Goal: Information Seeking & Learning: Learn about a topic

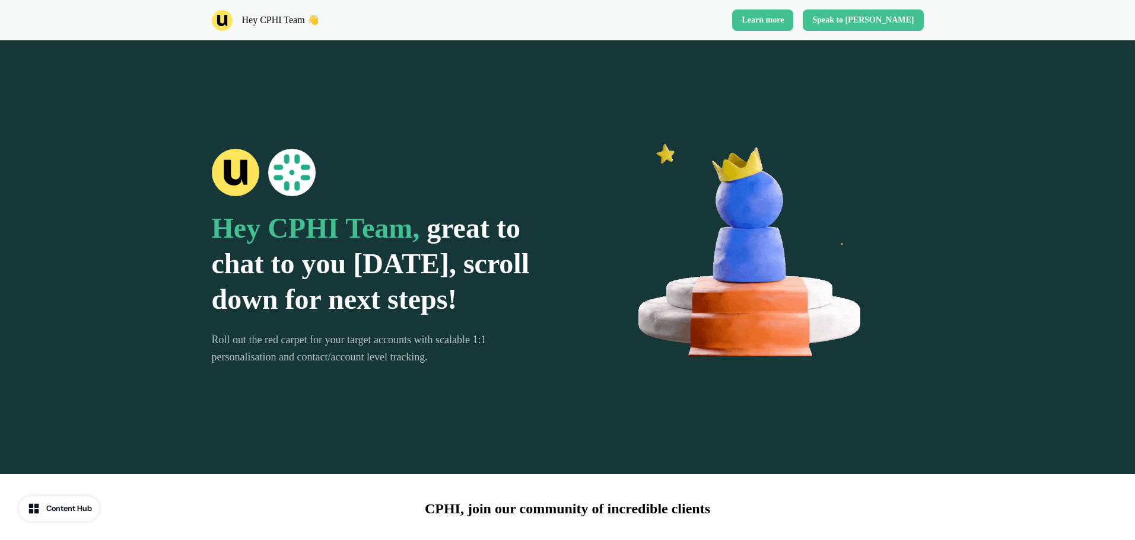
click at [259, 212] on span "Hey CPHI Team," at bounding box center [316, 227] width 208 height 31
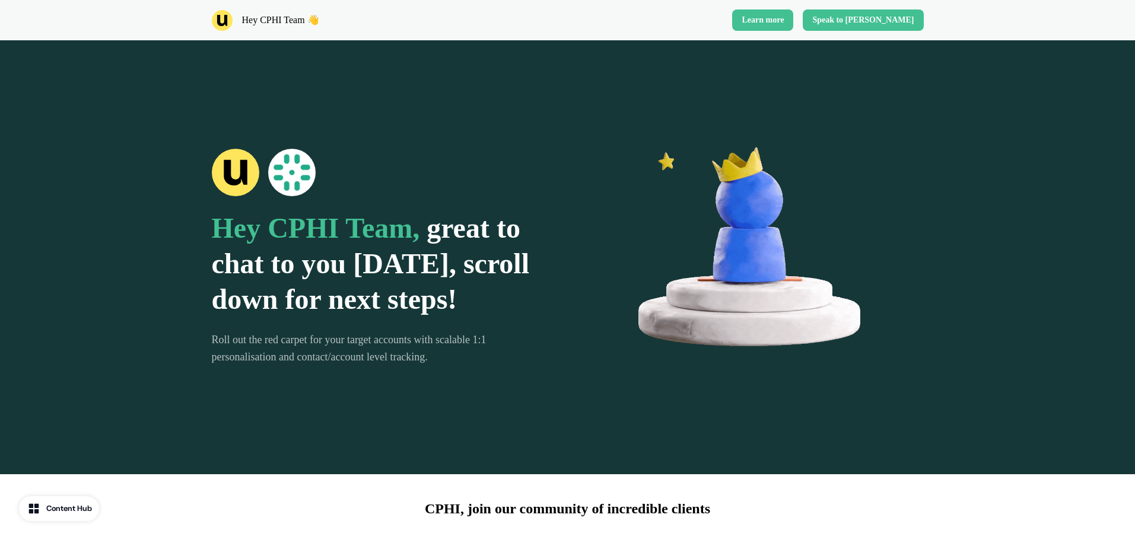
scroll to position [593, 0]
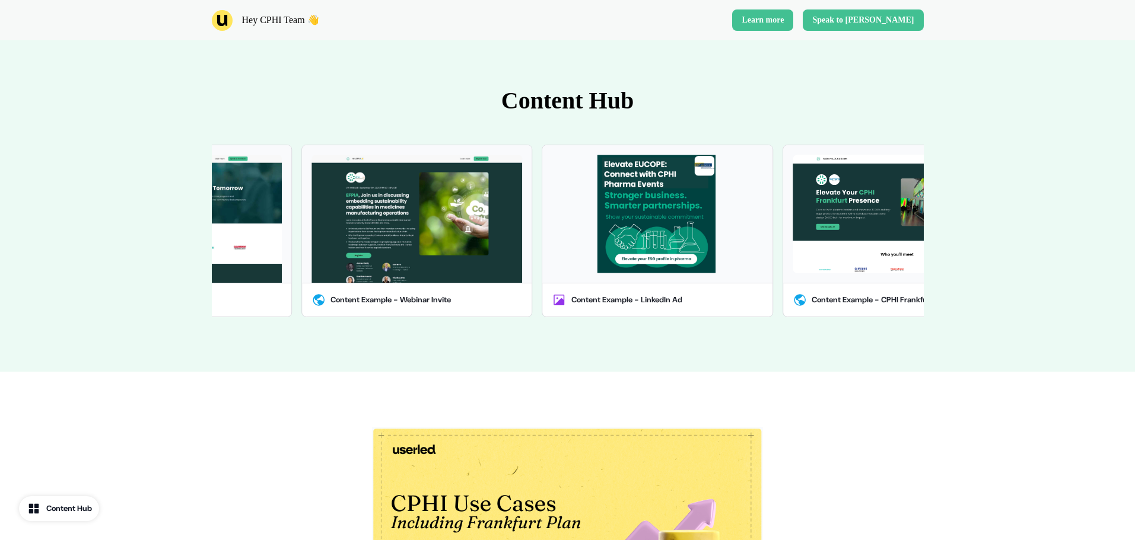
drag, startPoint x: 317, startPoint y: 233, endPoint x: 1065, endPoint y: 299, distance: 751.6
click at [1065, 299] on div "Content Hub Product Demo Library | Userled Content Example - Net New Logo Conte…" at bounding box center [567, 204] width 1135 height 336
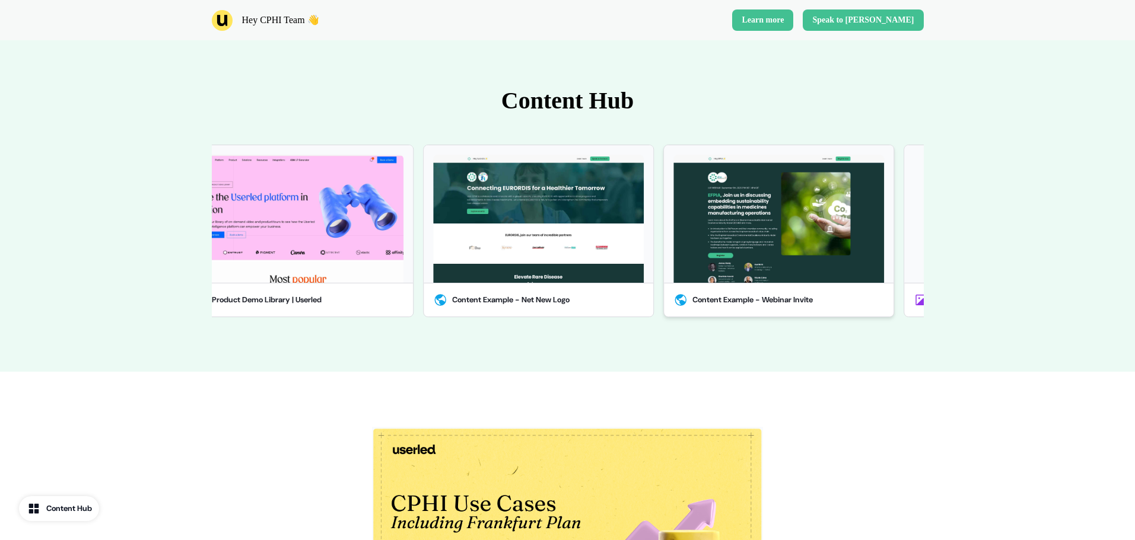
drag, startPoint x: 500, startPoint y: 213, endPoint x: 845, endPoint y: 212, distance: 344.7
click at [845, 212] on img at bounding box center [778, 219] width 211 height 128
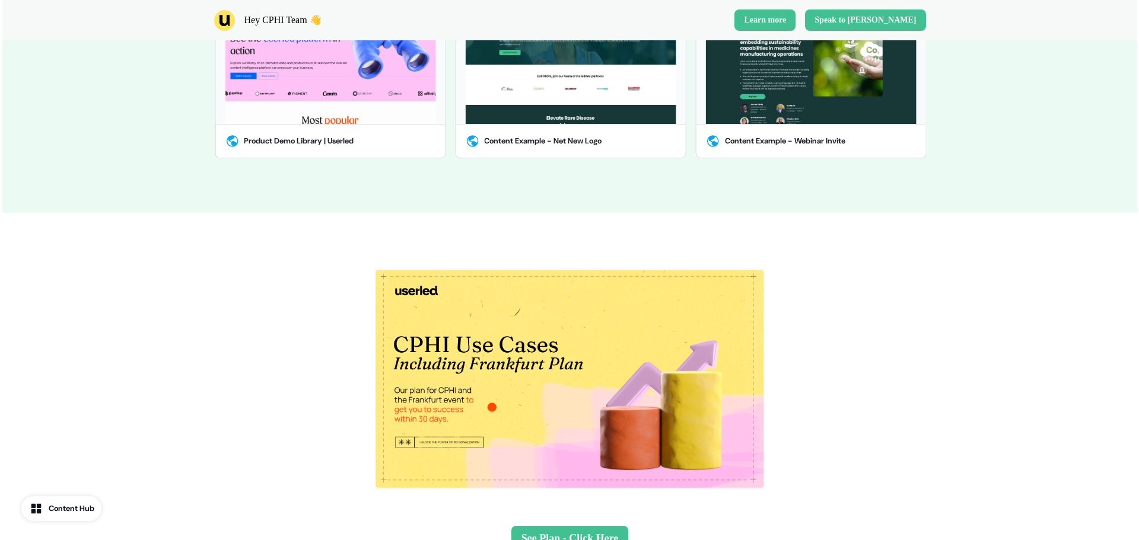
scroll to position [830, 0]
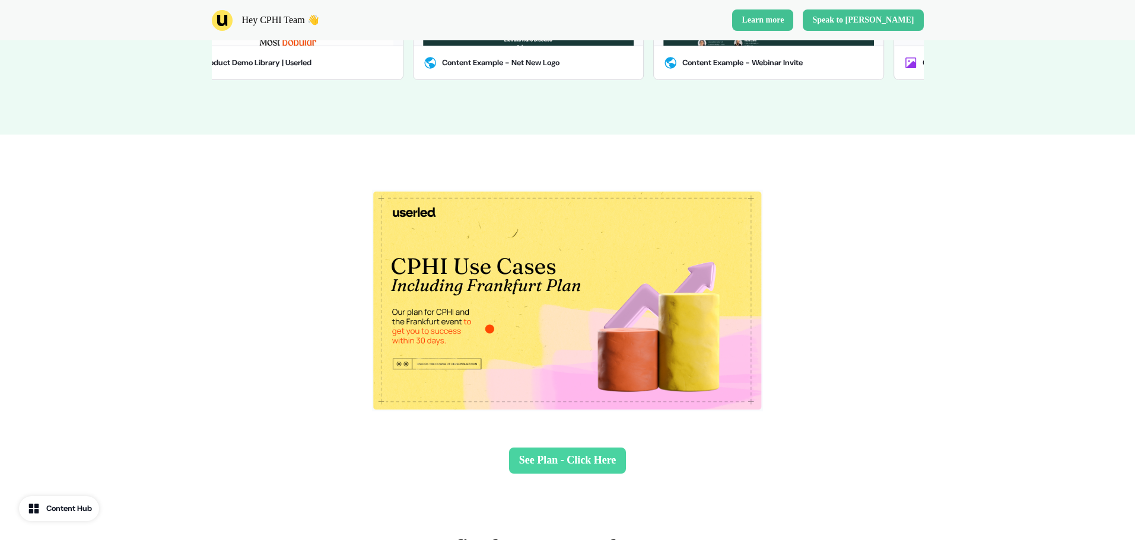
click at [561, 466] on button "See Plan - Click Here" at bounding box center [567, 461] width 117 height 26
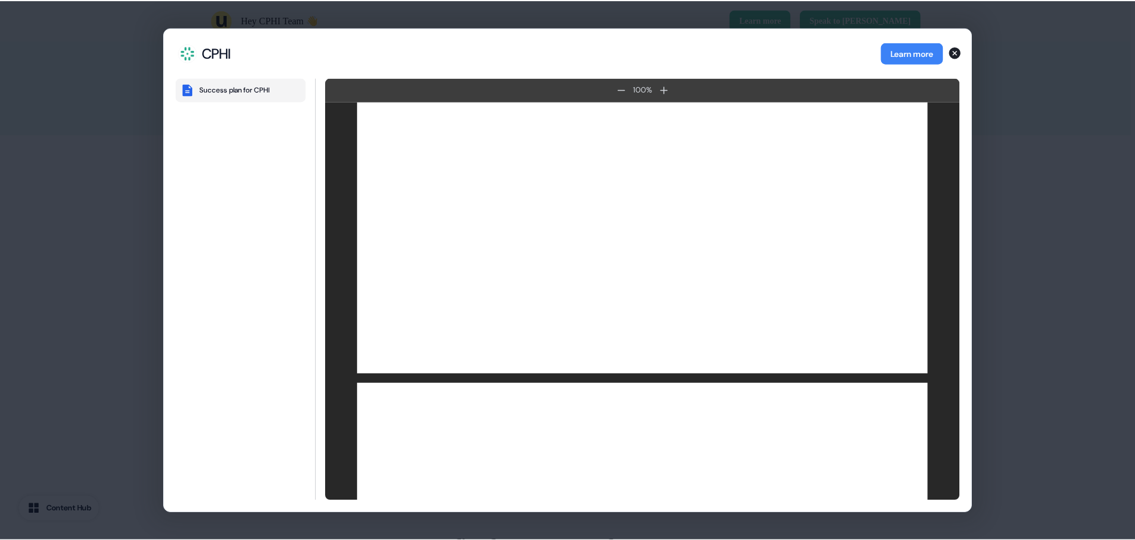
scroll to position [73, 0]
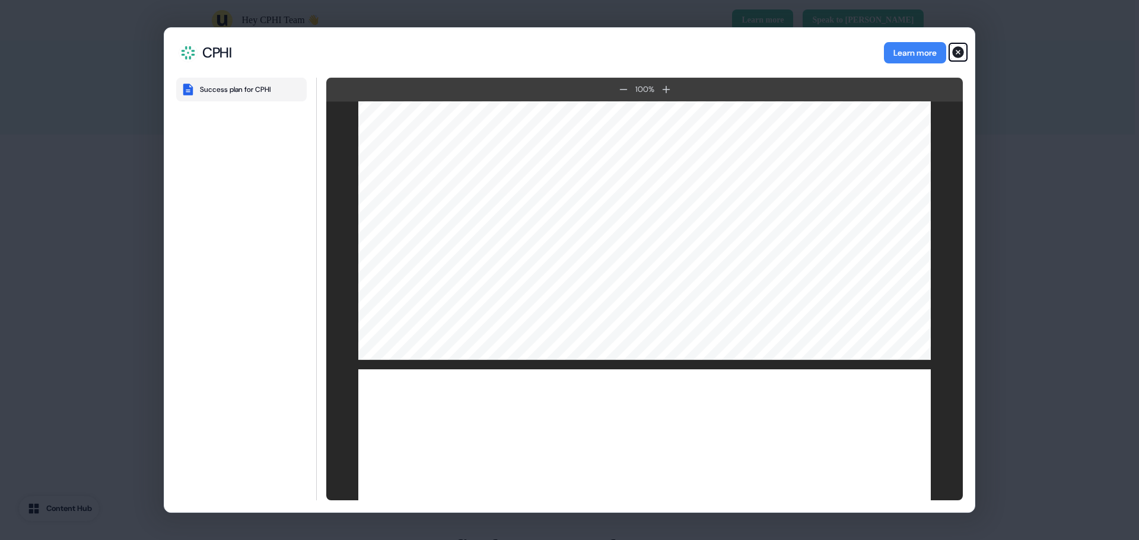
click at [953, 55] on icon "button" at bounding box center [958, 52] width 14 height 14
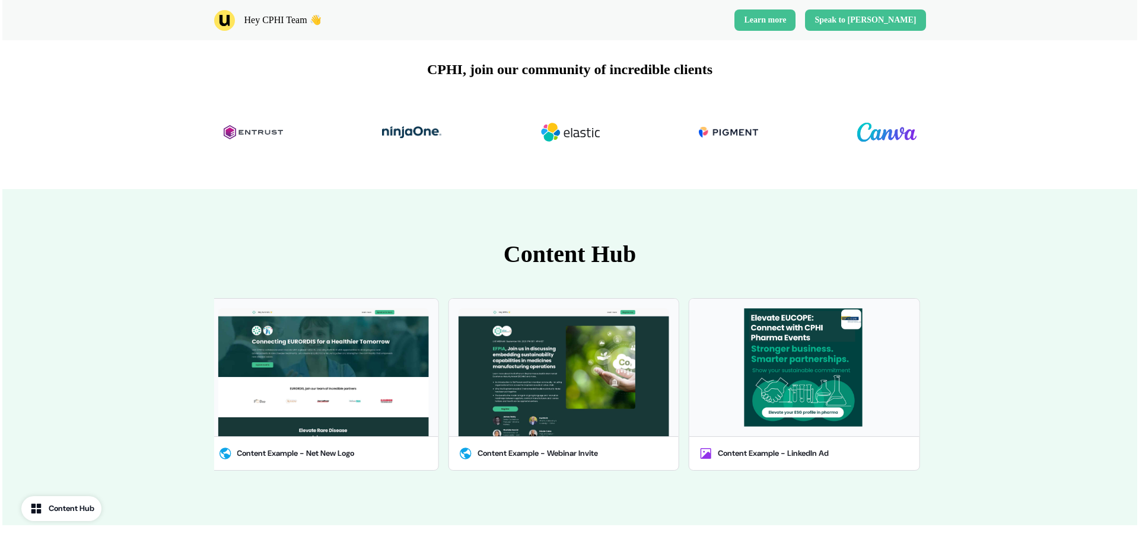
scroll to position [381, 0]
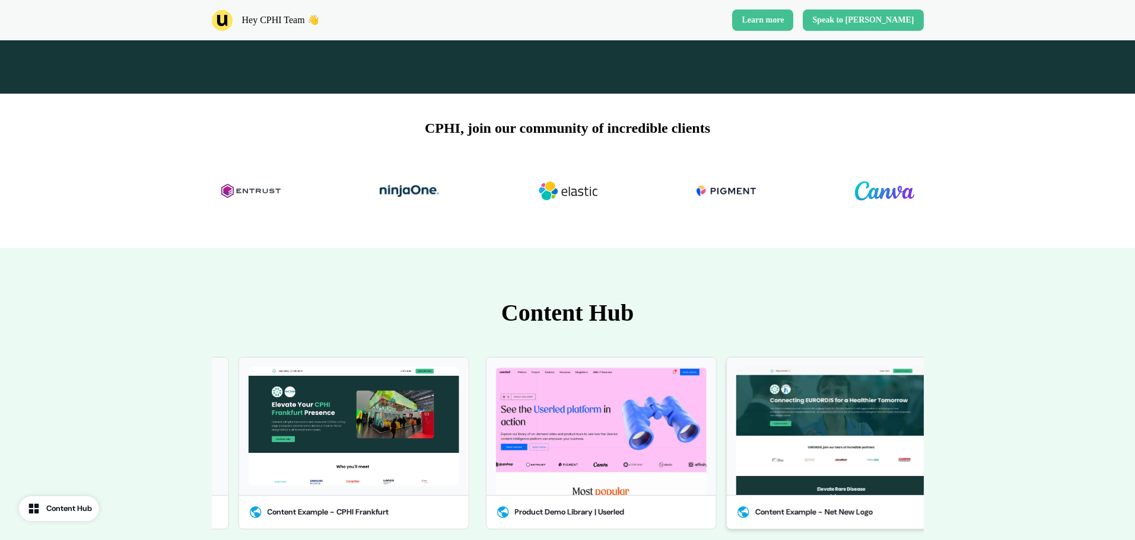
drag, startPoint x: 294, startPoint y: 429, endPoint x: 861, endPoint y: 421, distance: 567.2
click at [861, 421] on img at bounding box center [841, 431] width 211 height 128
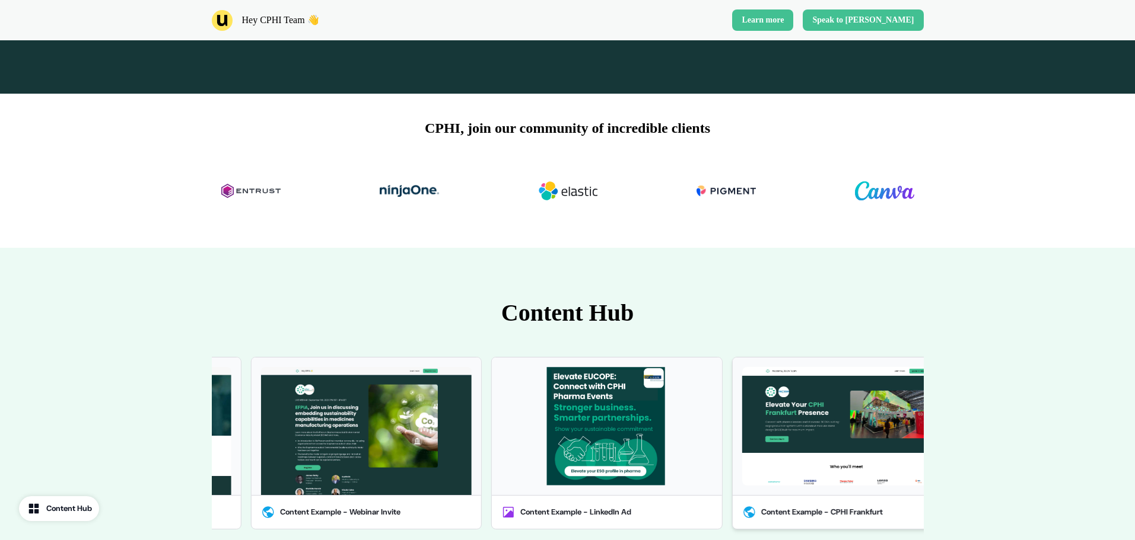
drag, startPoint x: 565, startPoint y: 421, endPoint x: 851, endPoint y: 416, distance: 285.4
click at [851, 416] on img at bounding box center [847, 426] width 211 height 119
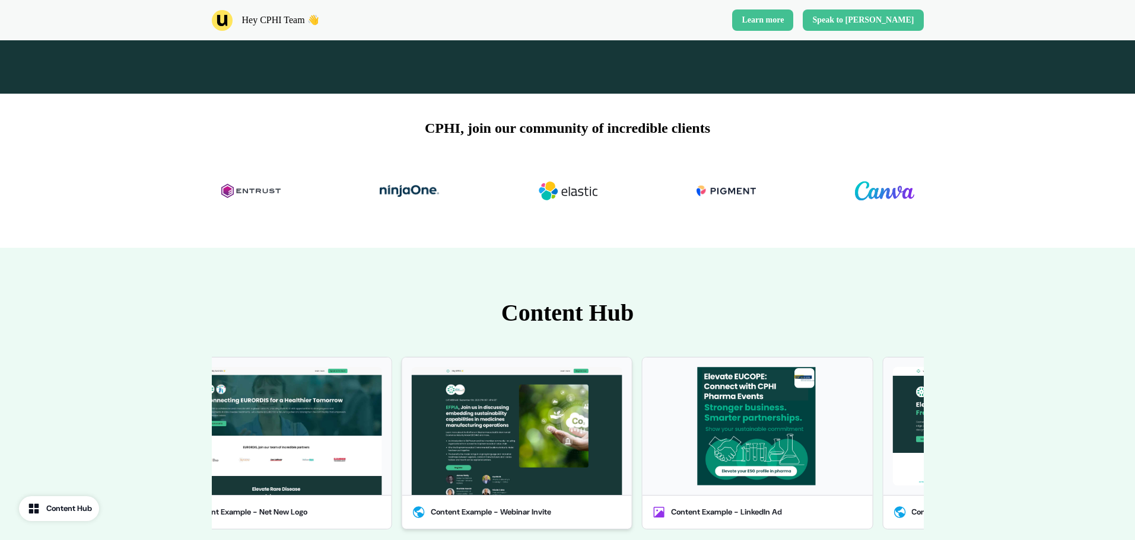
drag, startPoint x: 644, startPoint y: 415, endPoint x: 804, endPoint y: 425, distance: 160.5
click at [622, 425] on img at bounding box center [517, 431] width 211 height 128
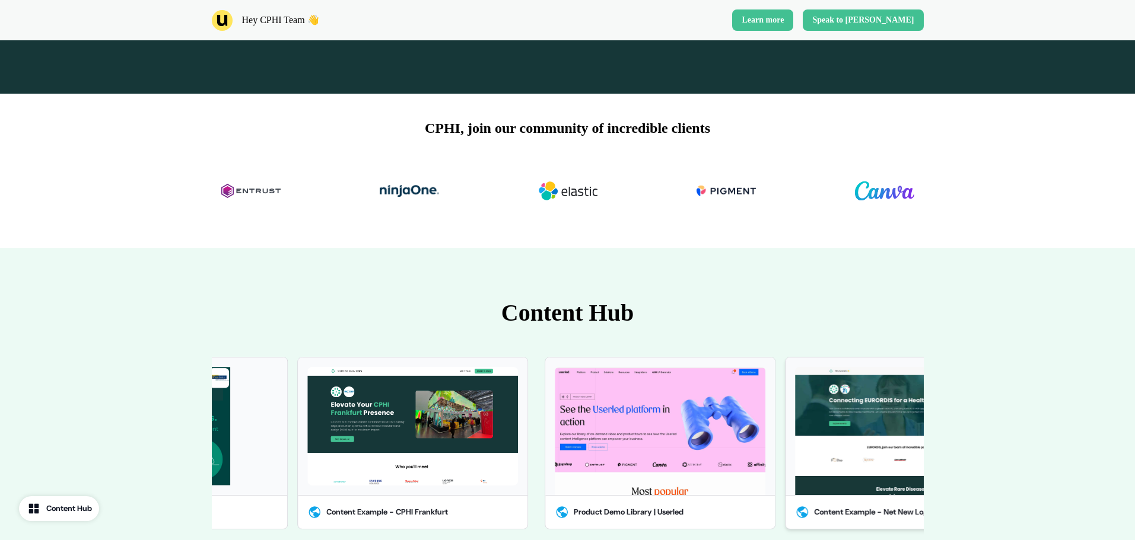
drag, startPoint x: 446, startPoint y: 447, endPoint x: 780, endPoint y: 428, distance: 334.5
click at [780, 428] on div "Content Example - Net New Logo" at bounding box center [895, 443] width 240 height 173
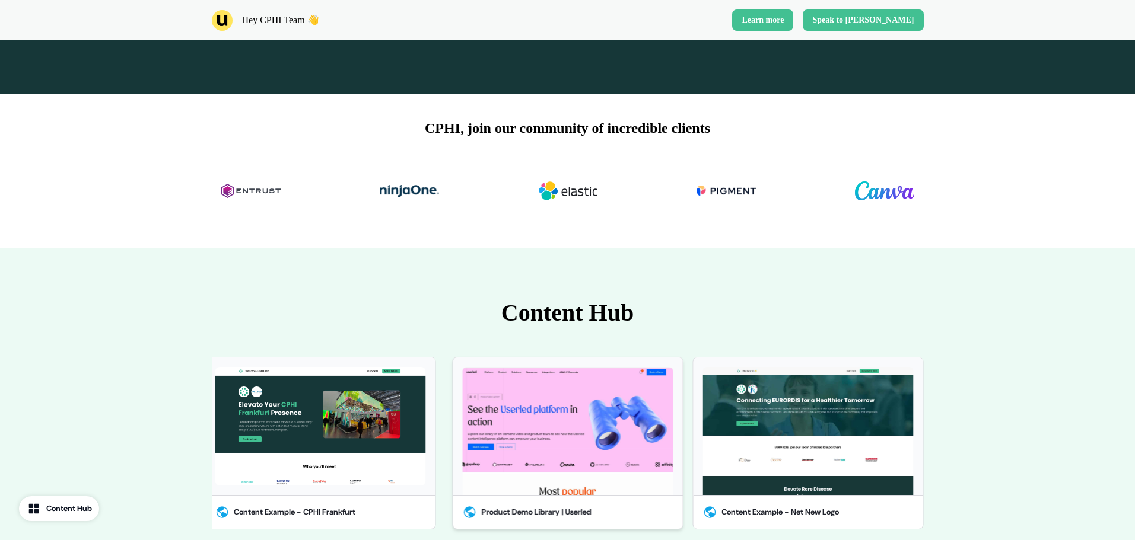
click at [602, 431] on img at bounding box center [567, 431] width 211 height 128
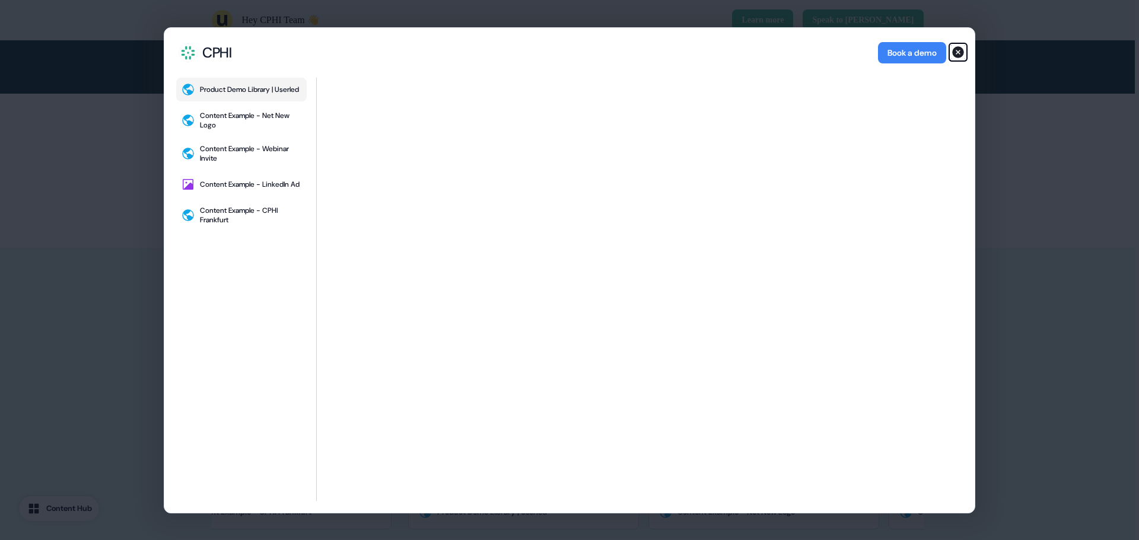
click at [957, 45] on icon "button" at bounding box center [958, 52] width 14 height 14
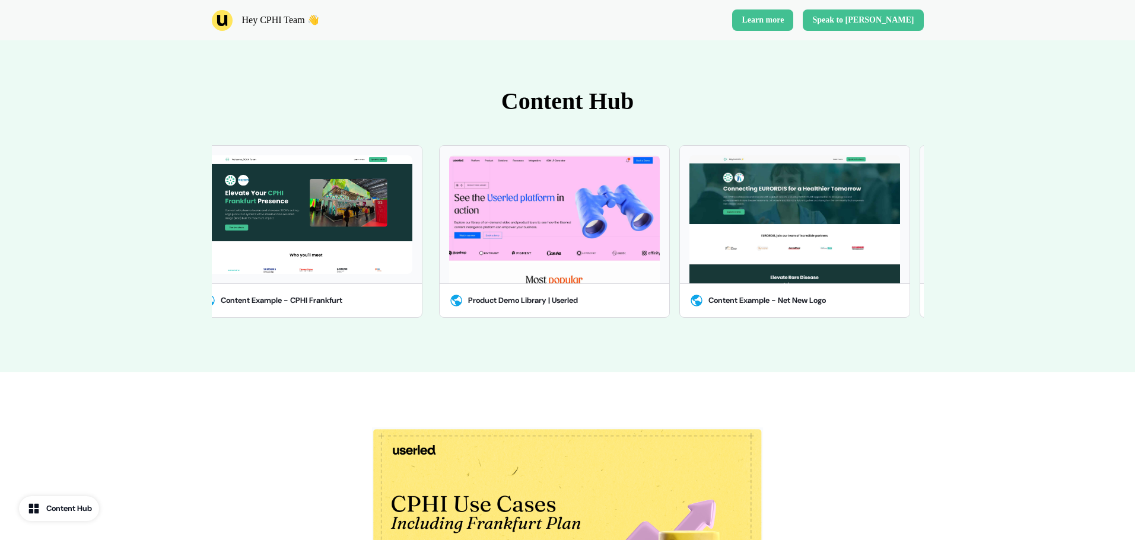
scroll to position [949, 0]
